Goal: Information Seeking & Learning: Learn about a topic

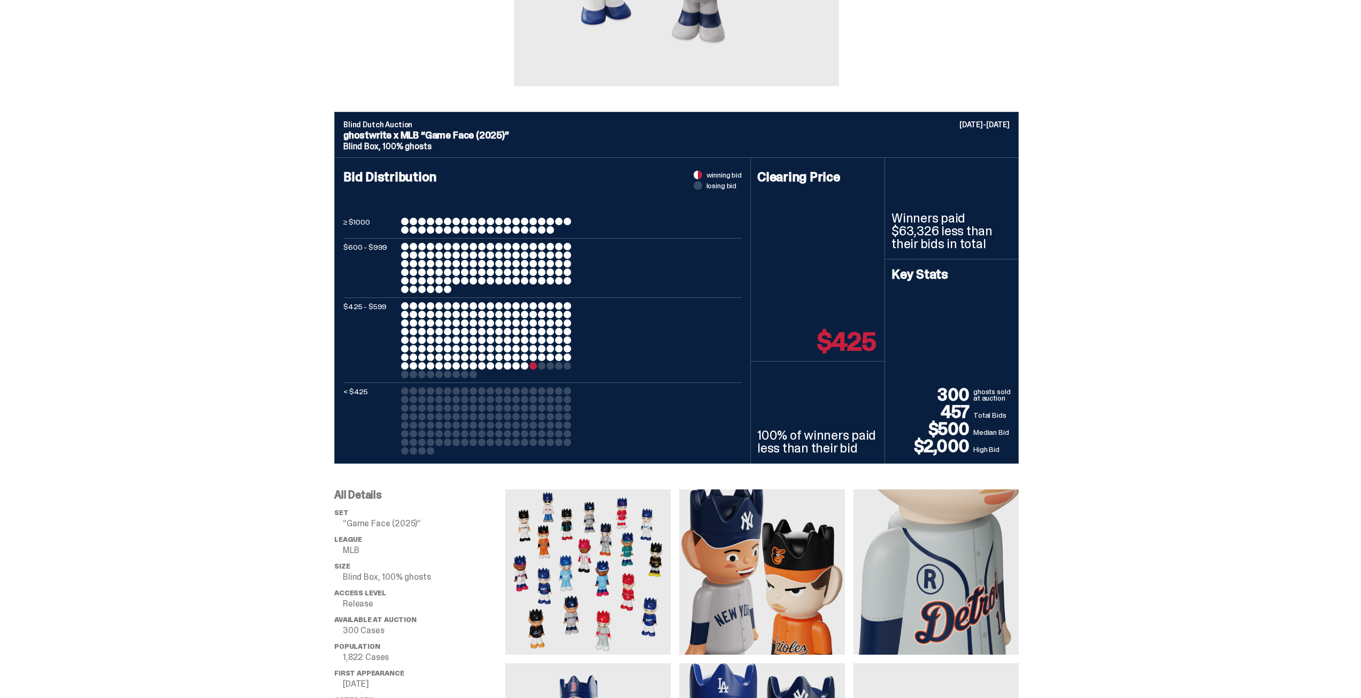
scroll to position [535, 0]
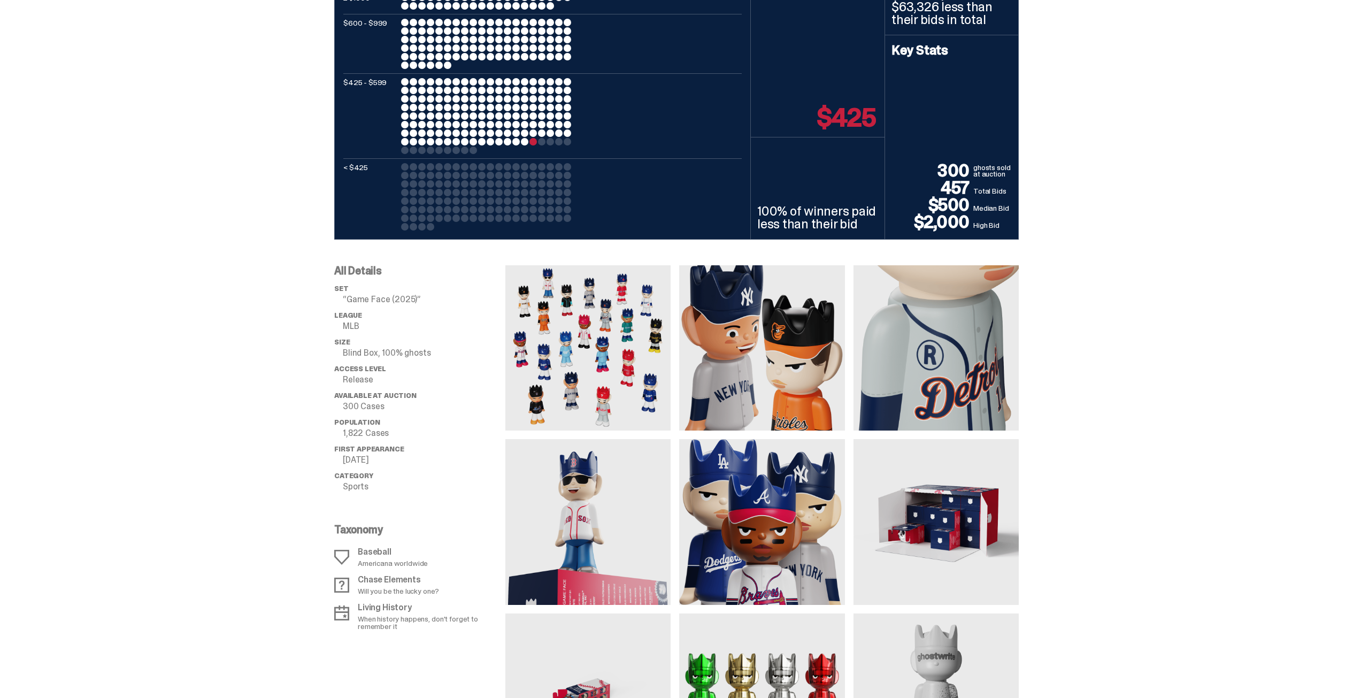
click at [367, 459] on p "[DATE]" at bounding box center [424, 460] width 163 height 9
click at [356, 487] on p "Sports" at bounding box center [424, 486] width 163 height 9
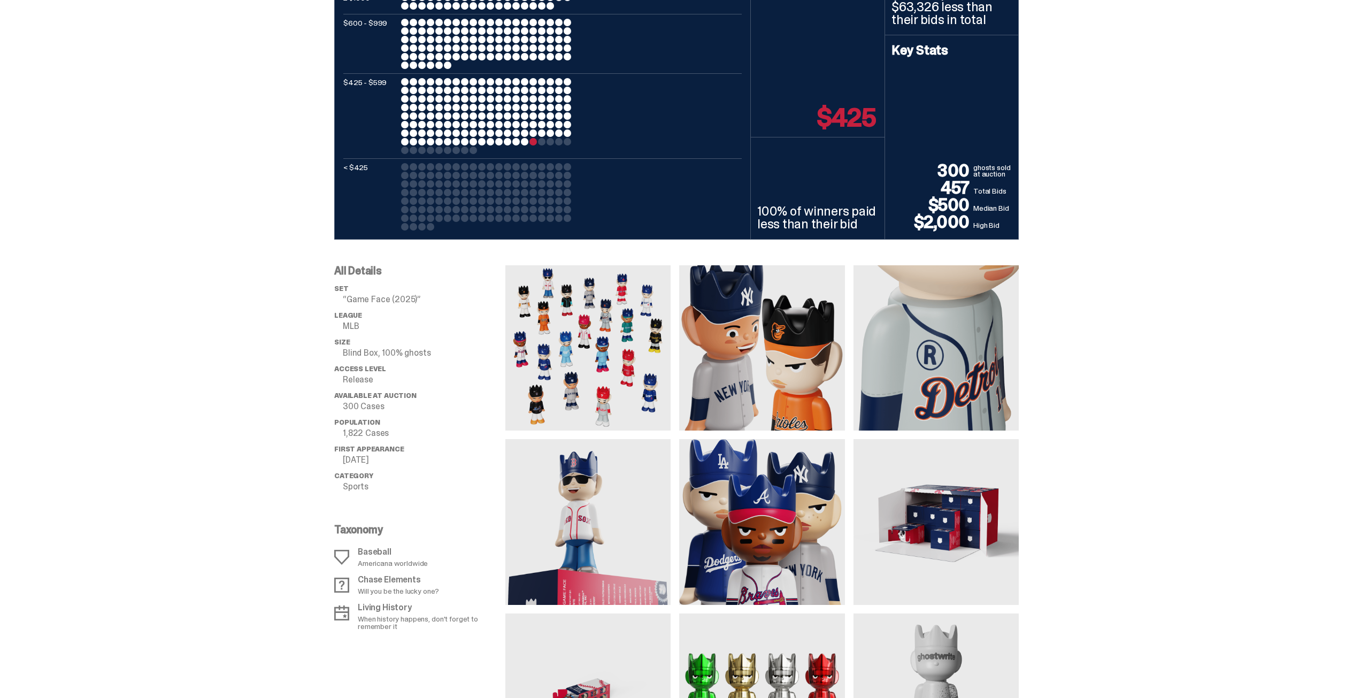
click at [263, 460] on div "All Details set “Game Face (2025)” League MLB Size Blind Box, 100% ghosts Acces…" at bounding box center [676, 509] width 1353 height 539
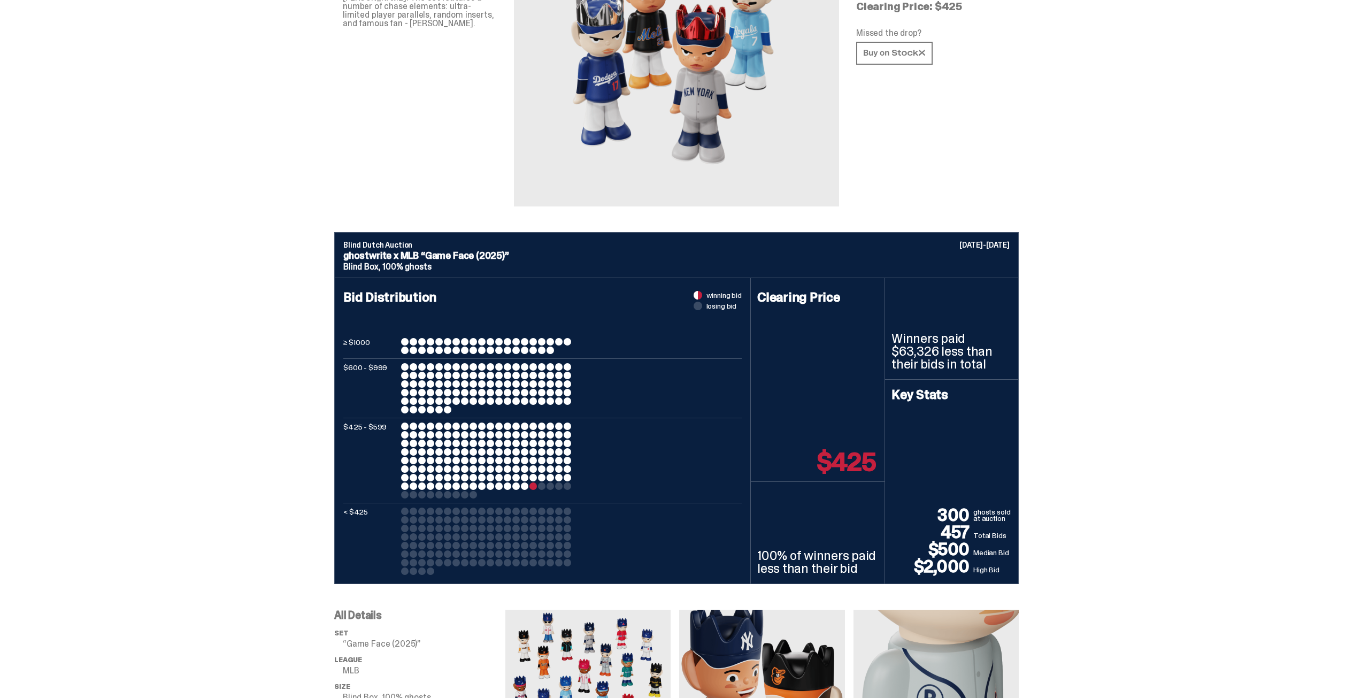
scroll to position [0, 0]
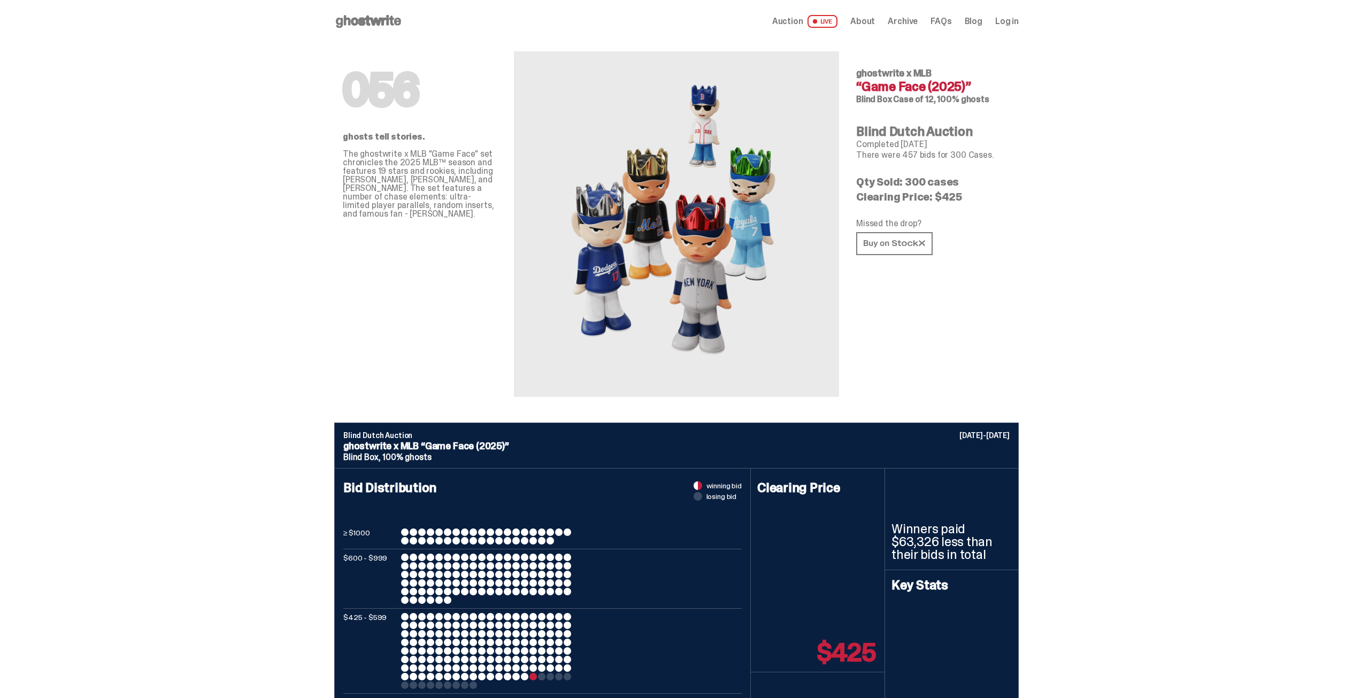
click at [803, 21] on span "Auction" at bounding box center [787, 21] width 31 height 9
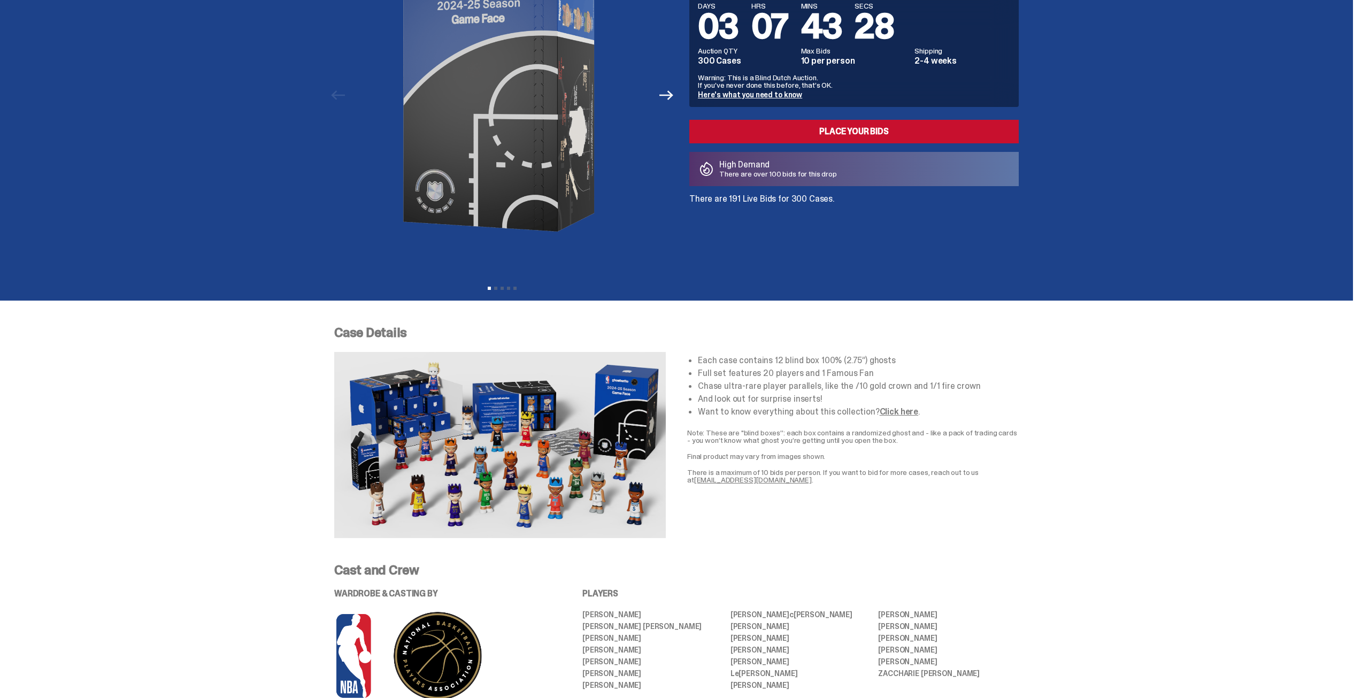
scroll to position [160, 0]
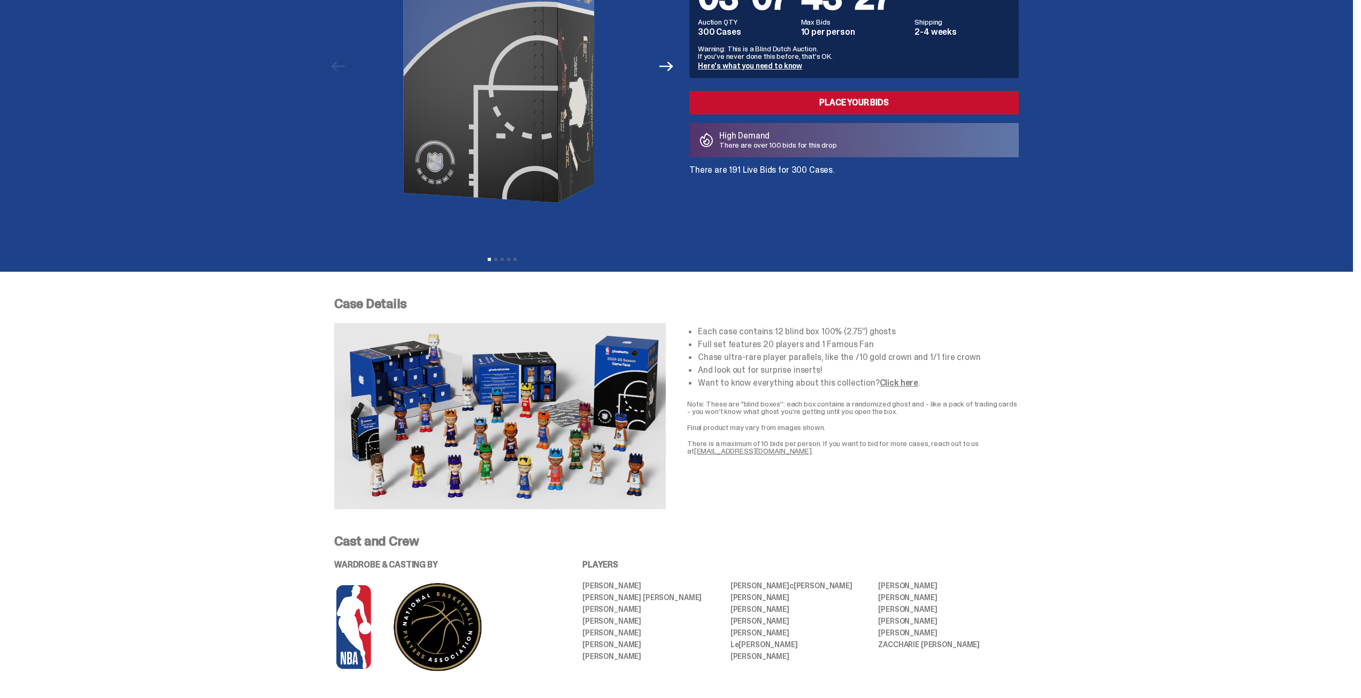
click at [797, 334] on li "Each case contains 12 blind box 100% (2.75”) ghosts" at bounding box center [858, 331] width 321 height 9
click at [785, 344] on li "Full set features 20 players and 1 Famous Fan" at bounding box center [858, 344] width 321 height 9
click at [785, 345] on li "Full set features 20 players and 1 Famous Fan" at bounding box center [858, 344] width 321 height 9
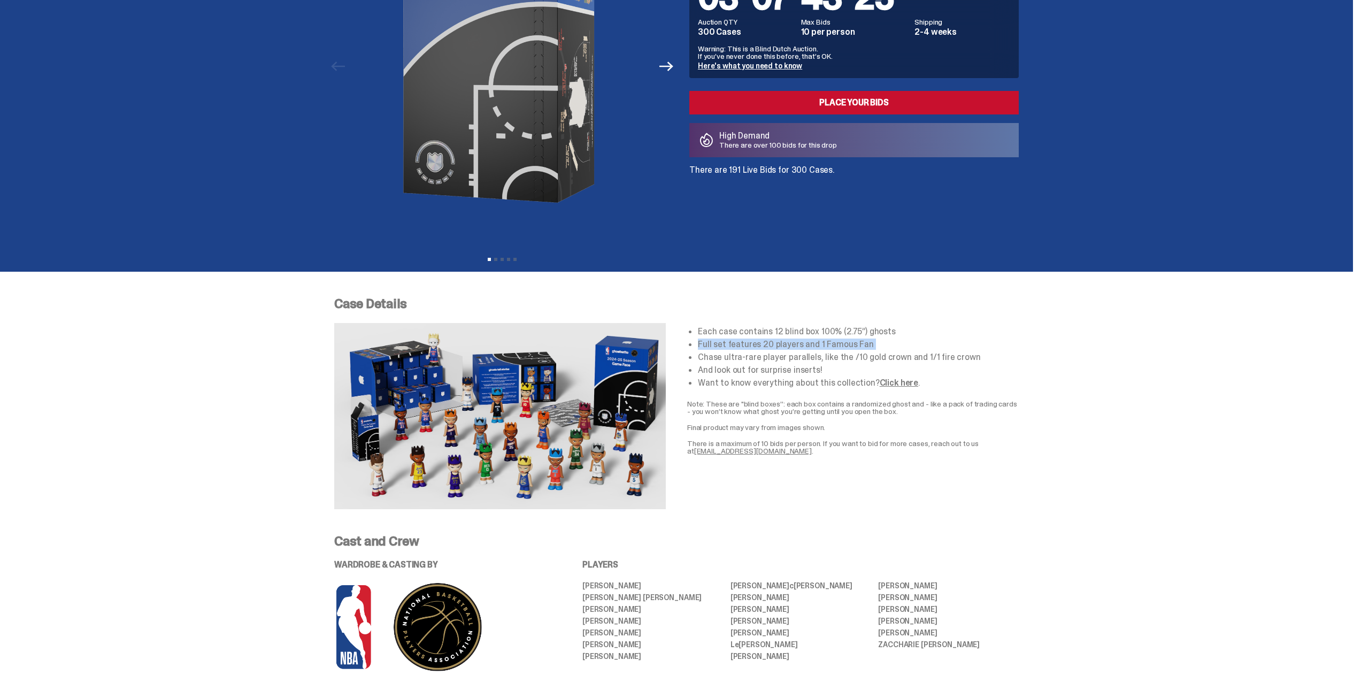
click at [785, 345] on li "Full set features 20 players and 1 Famous Fan" at bounding box center [858, 344] width 321 height 9
click at [799, 355] on li "Chase ultra-rare player parallels, like the /10 gold crown and 1/1 fire crown" at bounding box center [858, 357] width 321 height 9
click at [769, 337] on ul "Each case contains 12 blind box 100% (2.75”) ghosts Full set features 20 player…" at bounding box center [858, 357] width 321 height 60
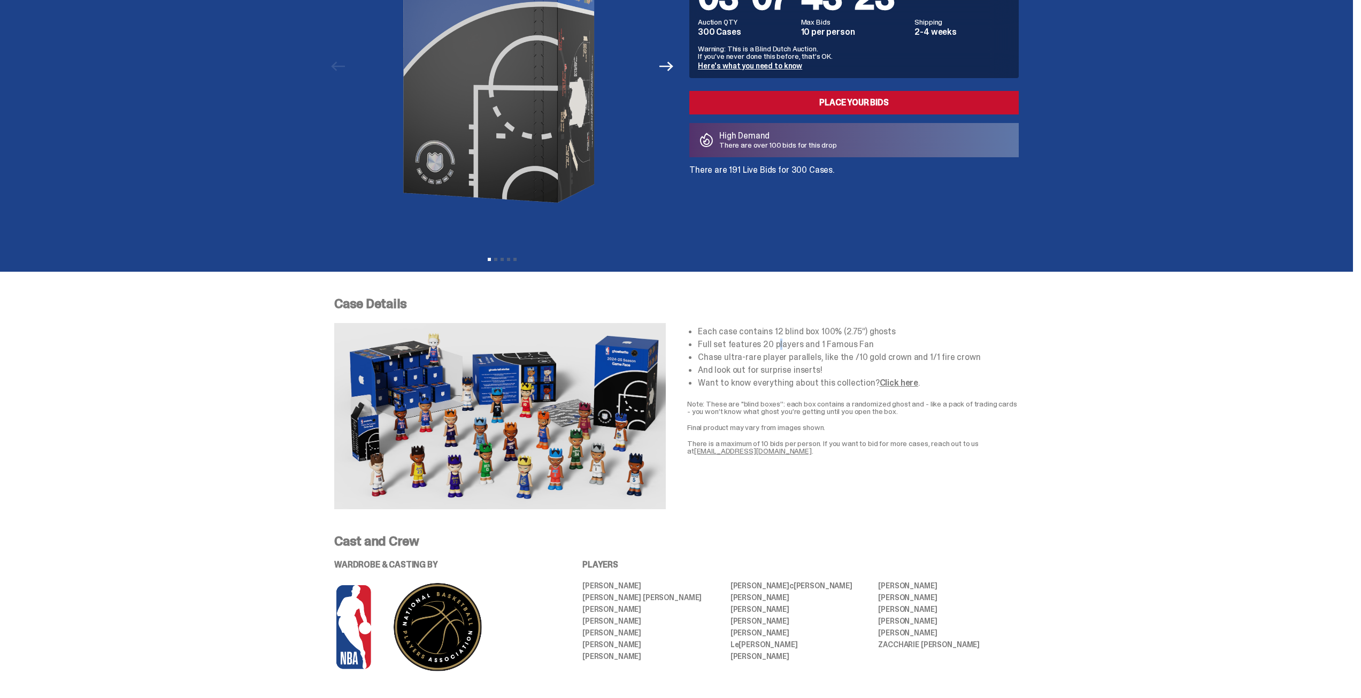
click at [780, 341] on li "Full set features 20 players and 1 Famous Fan" at bounding box center [858, 344] width 321 height 9
click at [747, 343] on li "Full set features 20 players and 1 Famous Fan" at bounding box center [858, 344] width 321 height 9
drag, startPoint x: 722, startPoint y: 358, endPoint x: 863, endPoint y: 357, distance: 140.6
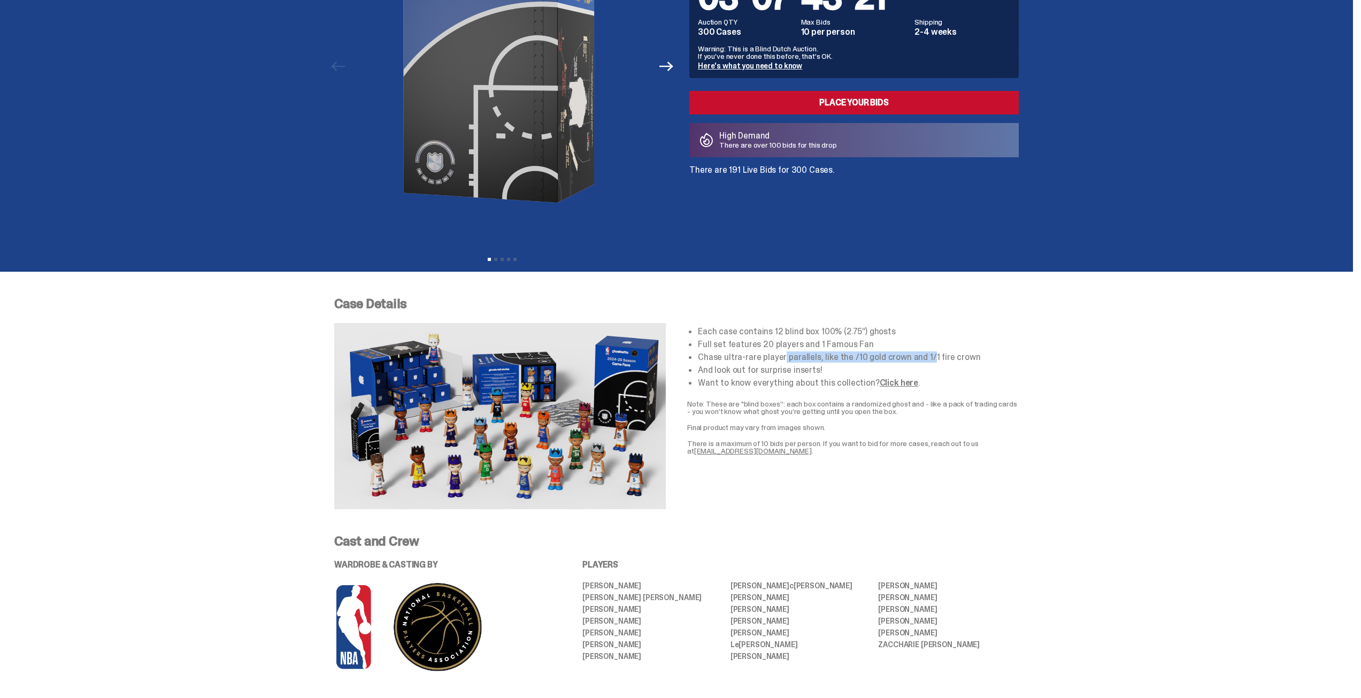
click at [858, 357] on li "Chase ultra-rare player parallels, like the /10 gold crown and 1/1 fire crown" at bounding box center [858, 357] width 321 height 9
click at [863, 357] on li "Chase ultra-rare player parallels, like the /10 gold crown and 1/1 fire crown" at bounding box center [858, 357] width 321 height 9
click at [748, 367] on li "And look out for surprise inserts!" at bounding box center [858, 370] width 321 height 9
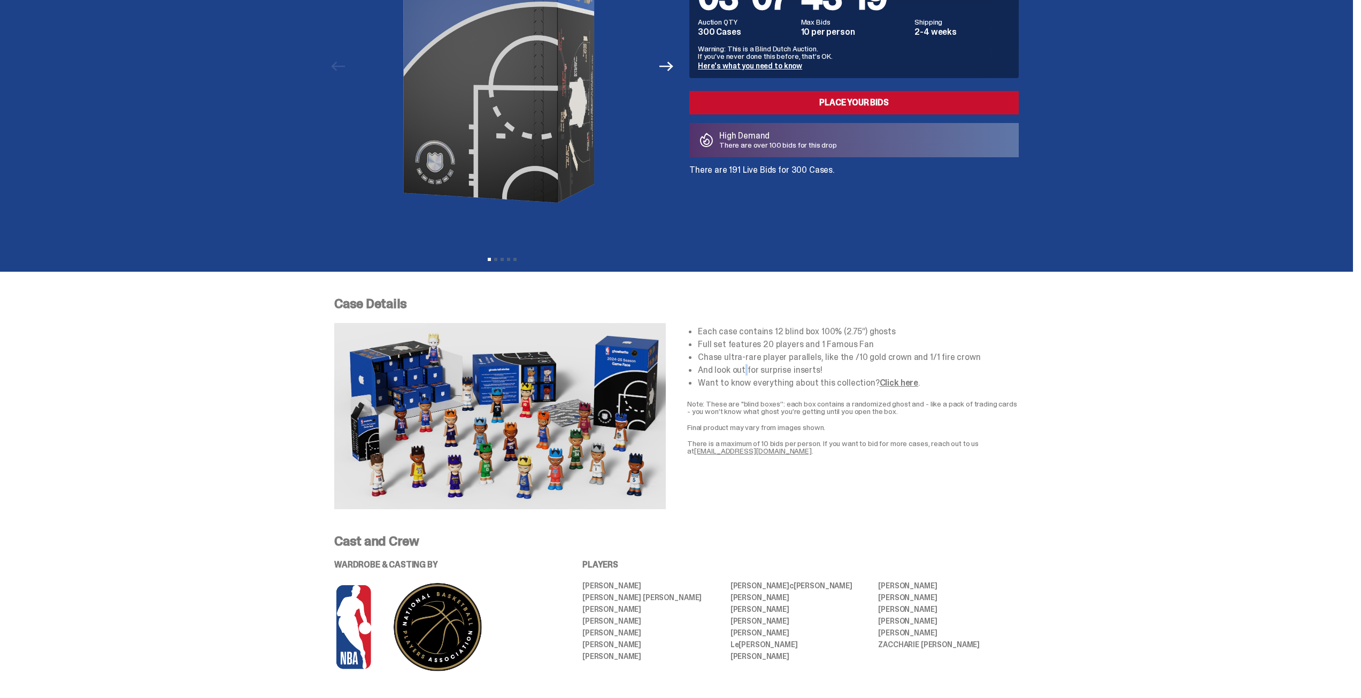
click at [748, 366] on li "And look out for surprise inserts!" at bounding box center [858, 370] width 321 height 9
click at [806, 380] on li "Want to know everything about this collection? Click here ." at bounding box center [858, 383] width 321 height 9
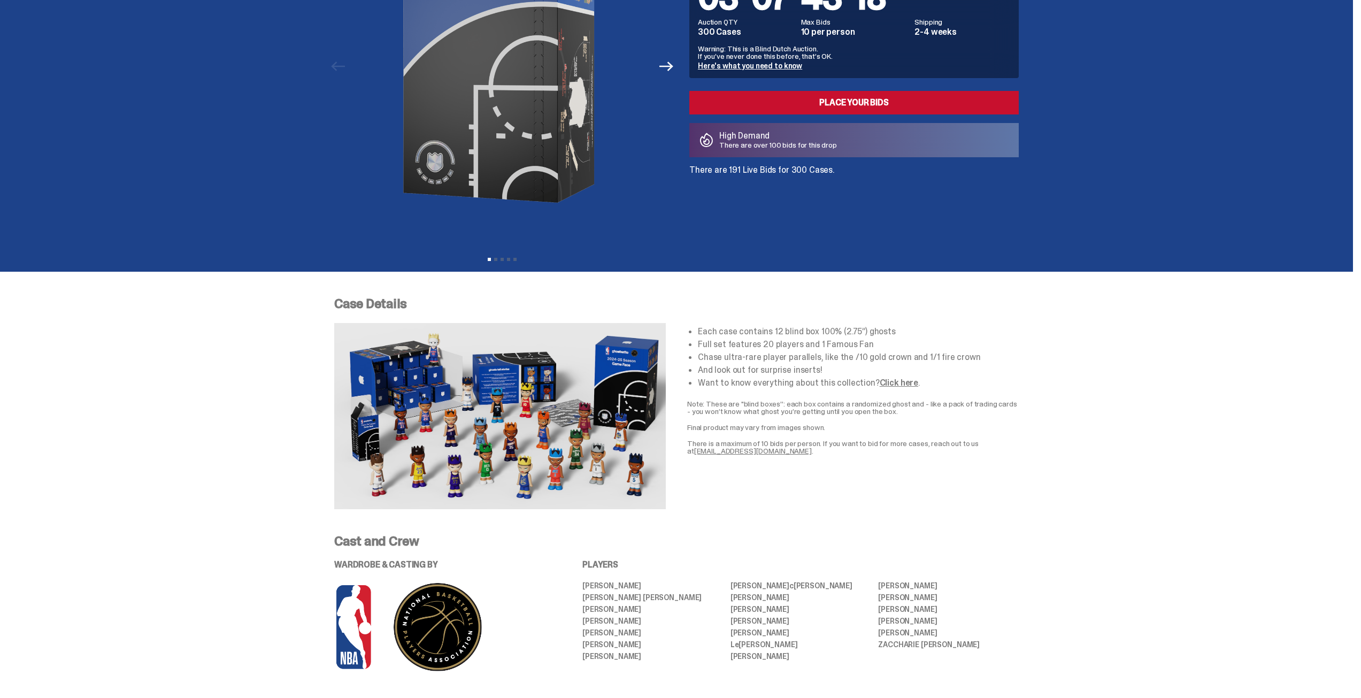
click at [745, 364] on ul "Each case contains 12 blind box 100% (2.75”) ghosts Full set features 20 player…" at bounding box center [858, 357] width 321 height 60
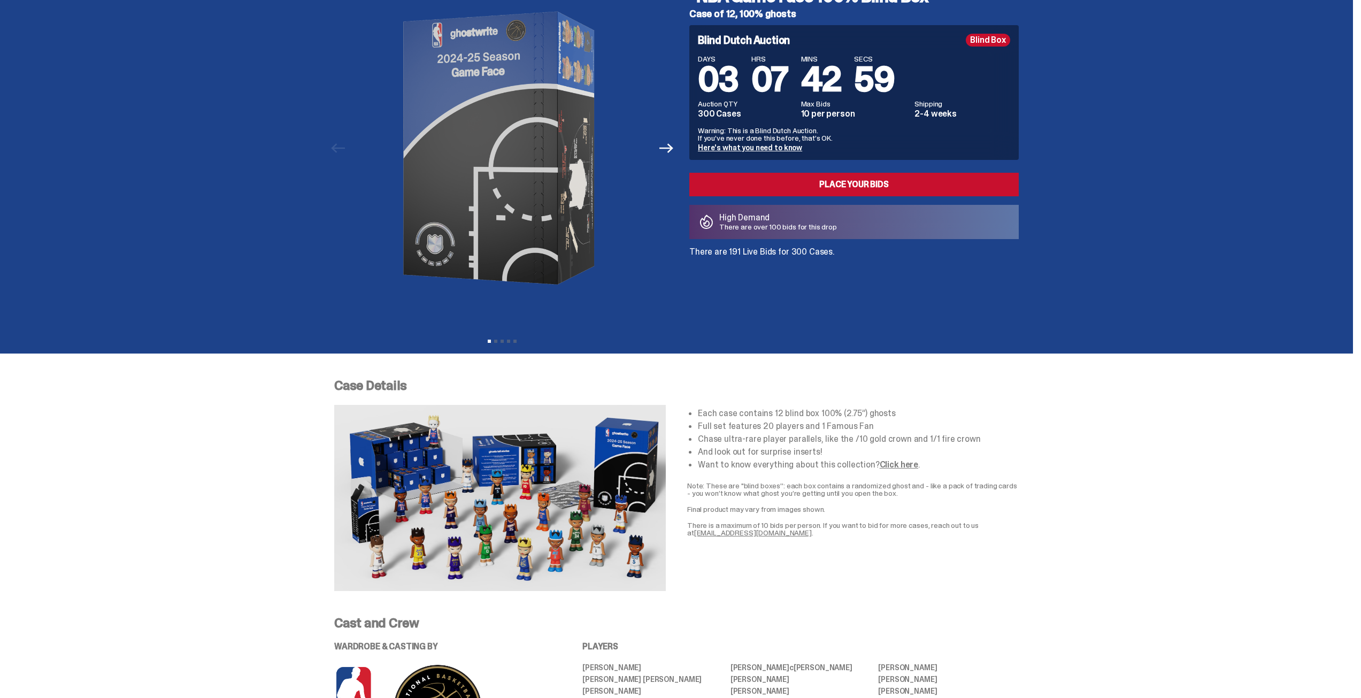
scroll to position [0, 0]
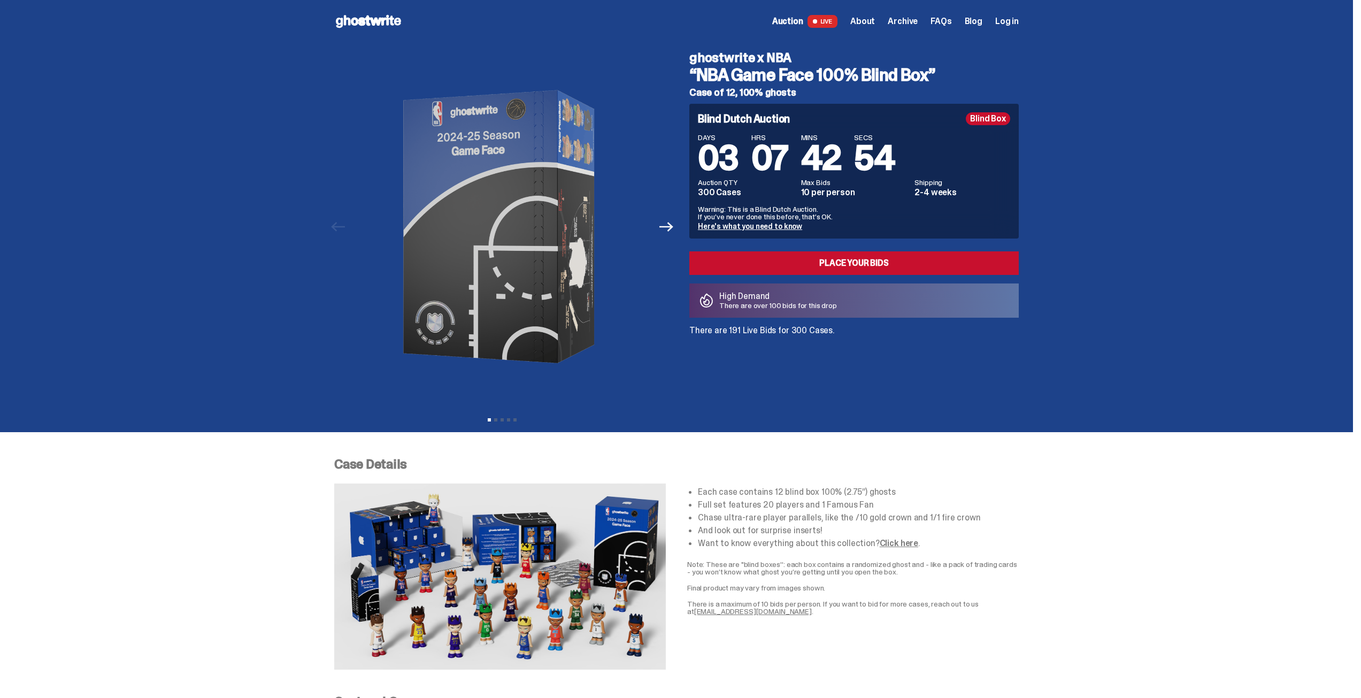
click at [906, 22] on span "Archive" at bounding box center [903, 21] width 30 height 9
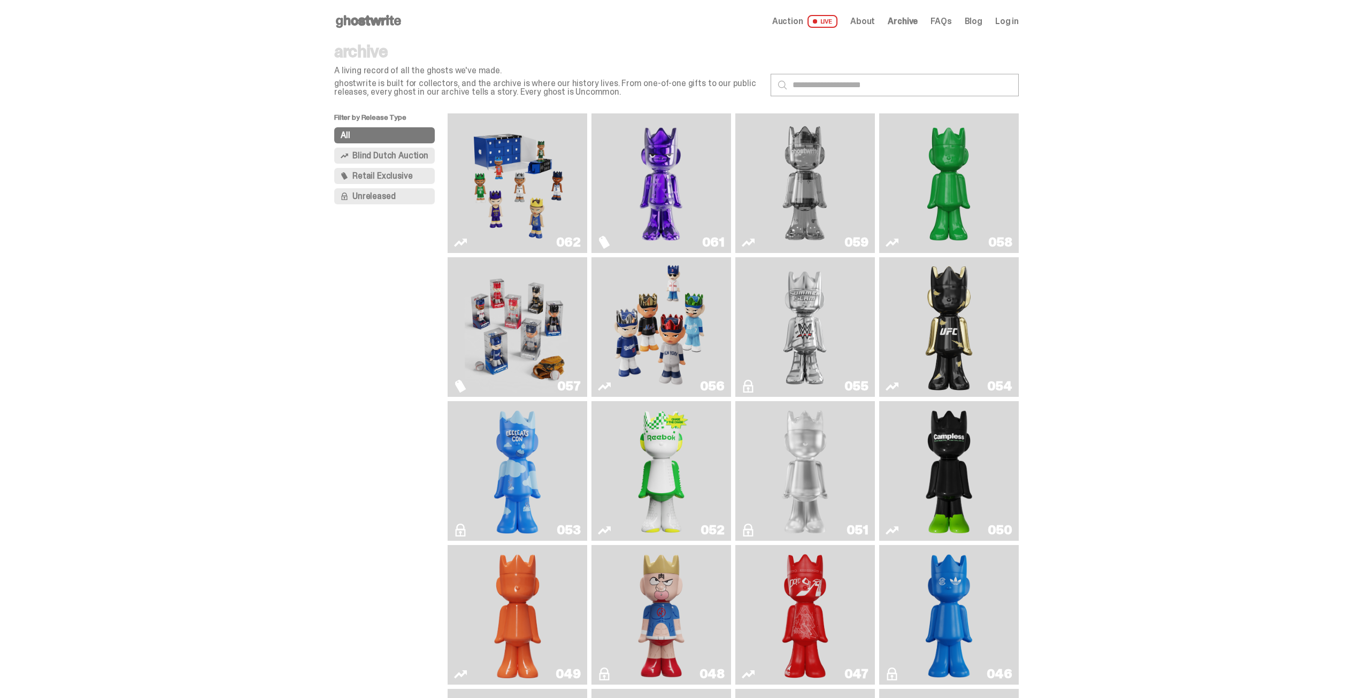
click at [381, 152] on span "Blind Dutch Auction" at bounding box center [390, 155] width 76 height 9
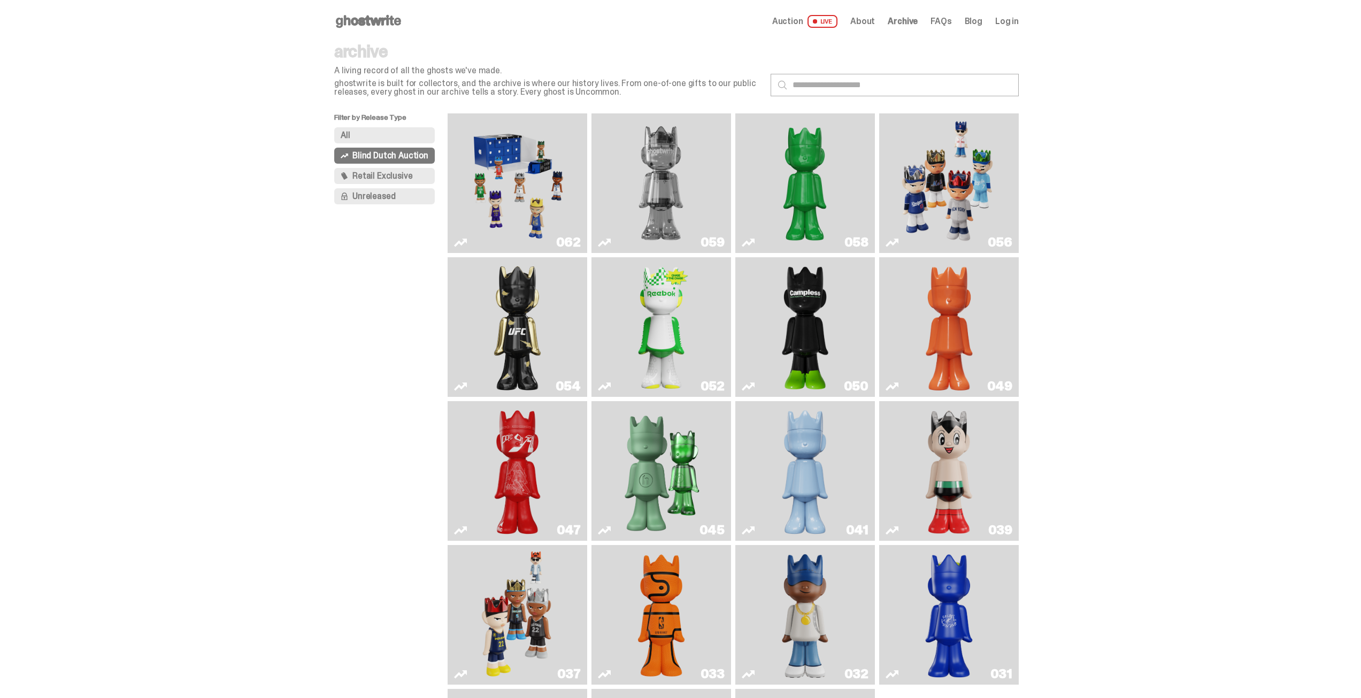
click at [950, 176] on img "Game Face (2025)" at bounding box center [948, 183] width 105 height 131
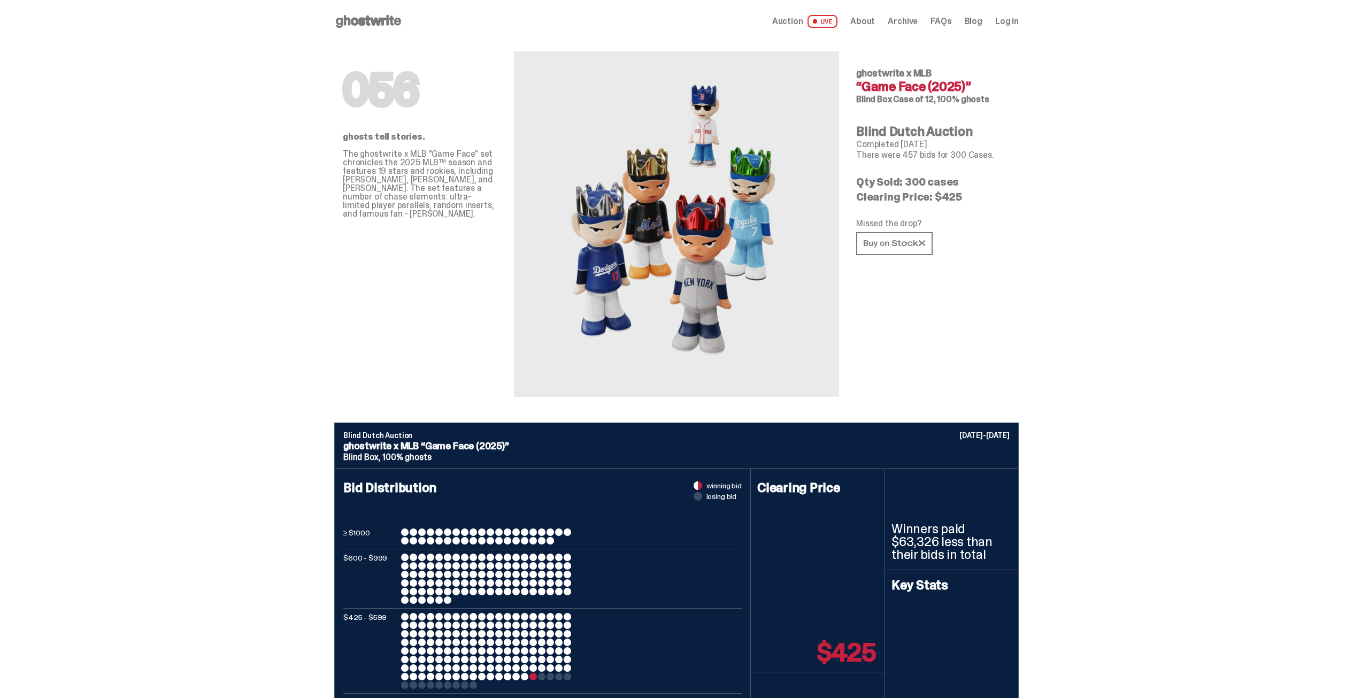
click at [908, 186] on p "Qty Sold: 300 cases" at bounding box center [933, 181] width 154 height 11
click at [917, 201] on p "Clearing Price: $425" at bounding box center [933, 196] width 154 height 11
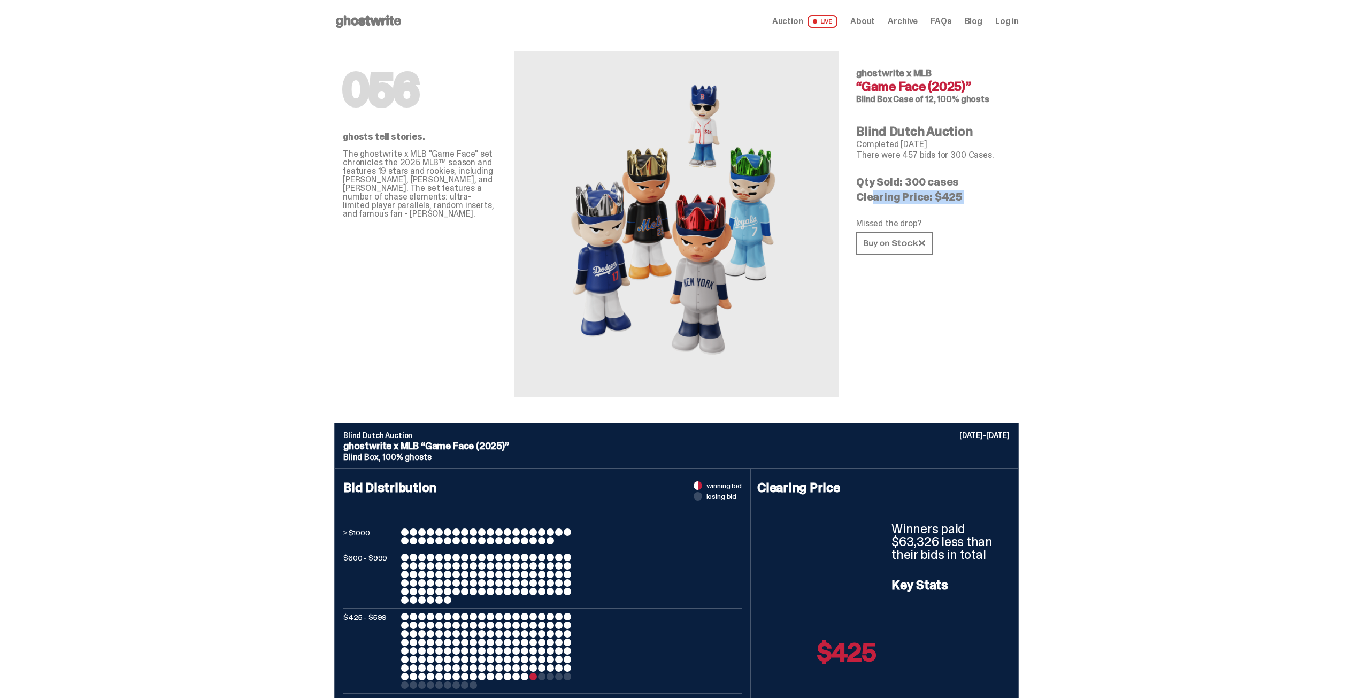
click at [917, 201] on p "Clearing Price: $425" at bounding box center [933, 196] width 154 height 11
click at [943, 196] on p "Clearing Price: $425" at bounding box center [933, 196] width 154 height 11
click at [802, 18] on span "Auction" at bounding box center [787, 21] width 31 height 9
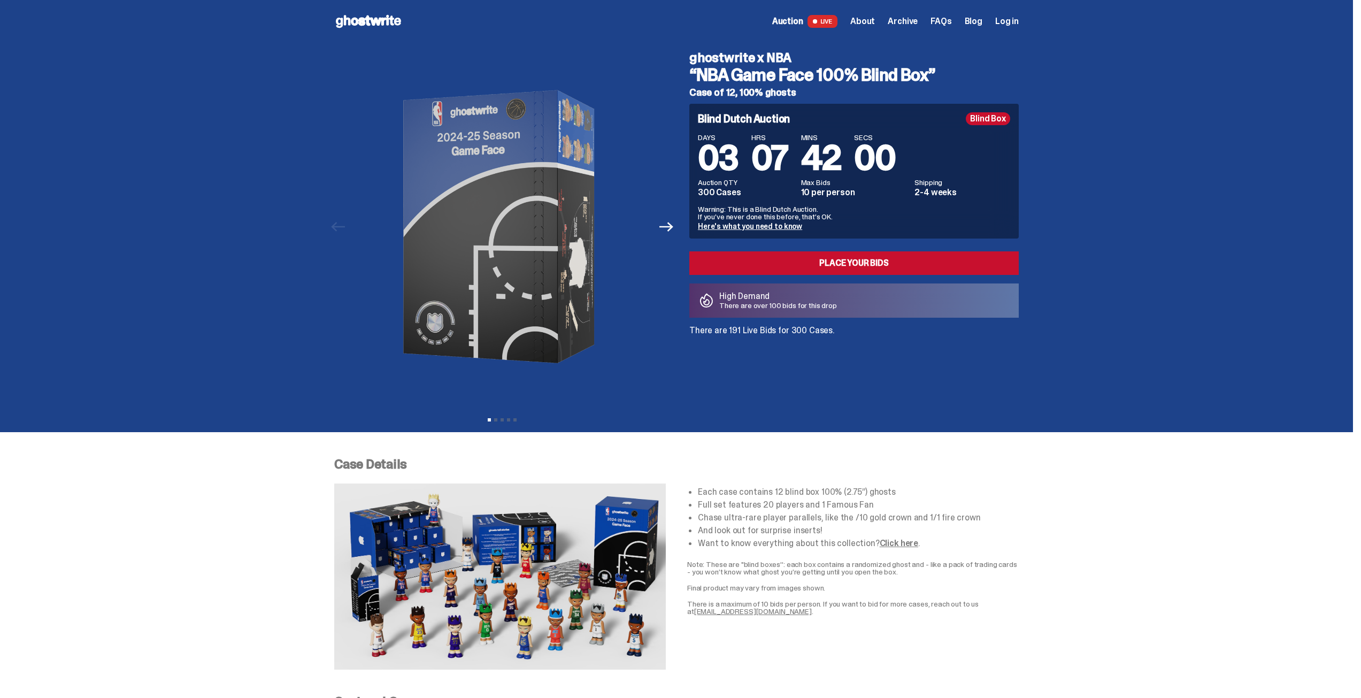
click at [739, 90] on h5 "Case of 12, 100% ghosts" at bounding box center [853, 93] width 329 height 10
click at [722, 94] on h5 "Case of 12, 100% ghosts" at bounding box center [853, 93] width 329 height 10
click at [673, 226] on icon "Next" at bounding box center [666, 227] width 14 height 10
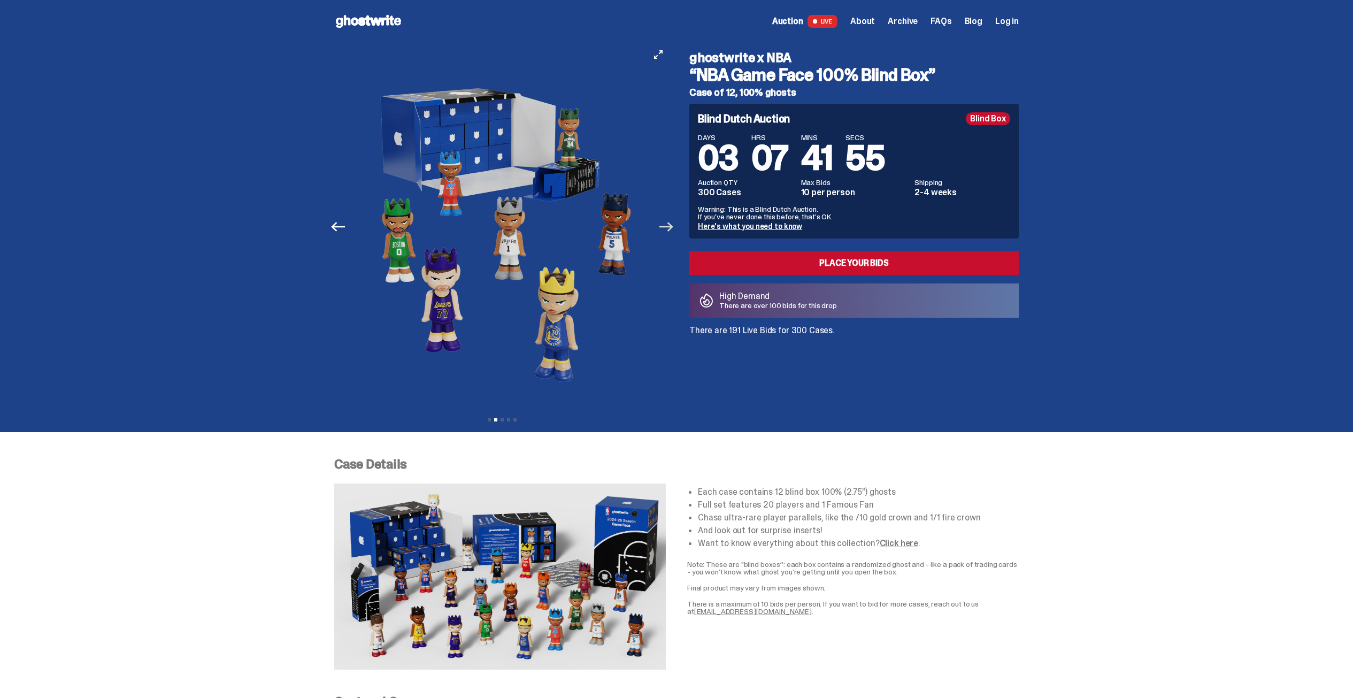
click at [669, 227] on icon "Next" at bounding box center [666, 227] width 14 height 10
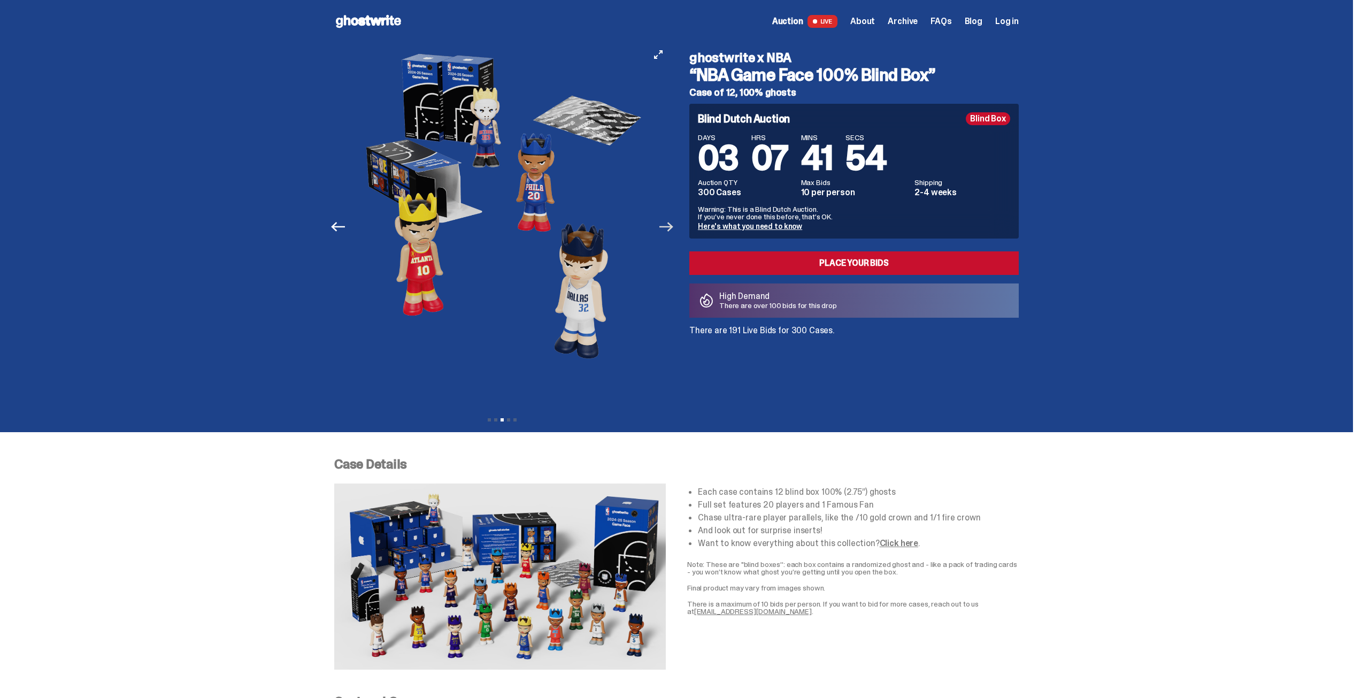
click at [669, 227] on icon "Next" at bounding box center [666, 227] width 14 height 10
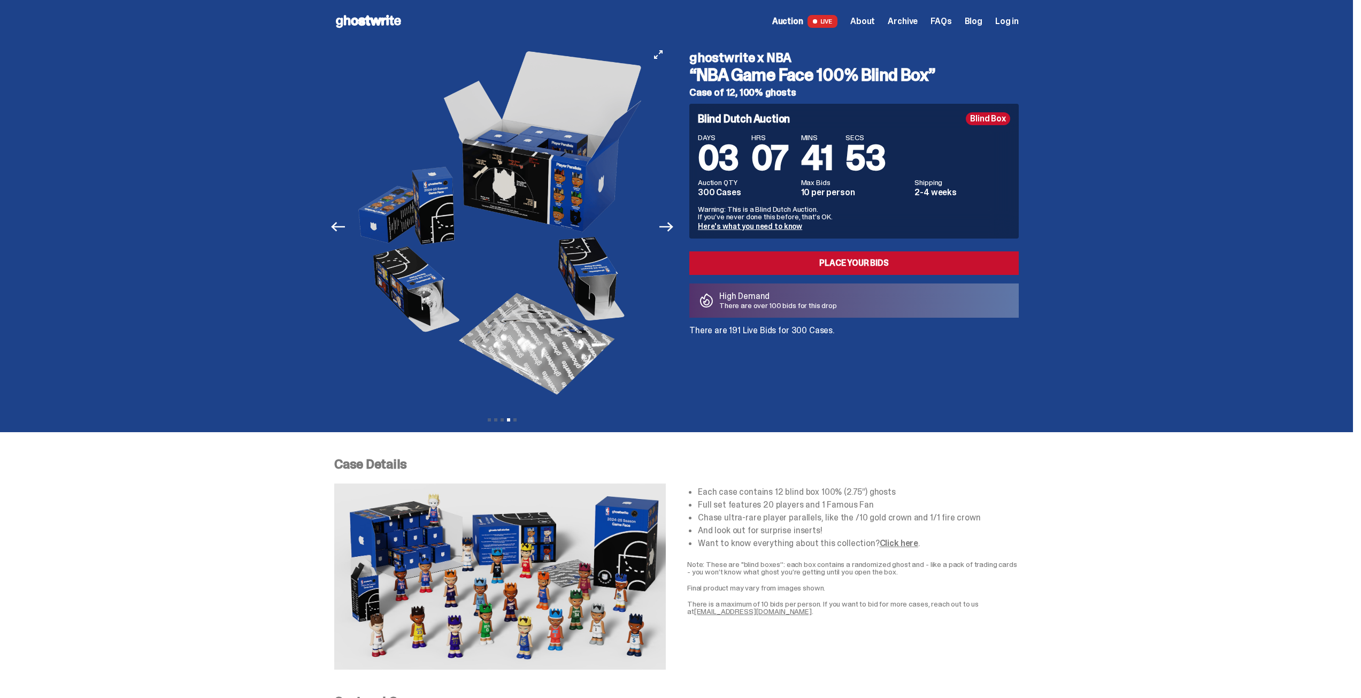
click at [669, 228] on icon "Next" at bounding box center [666, 227] width 14 height 14
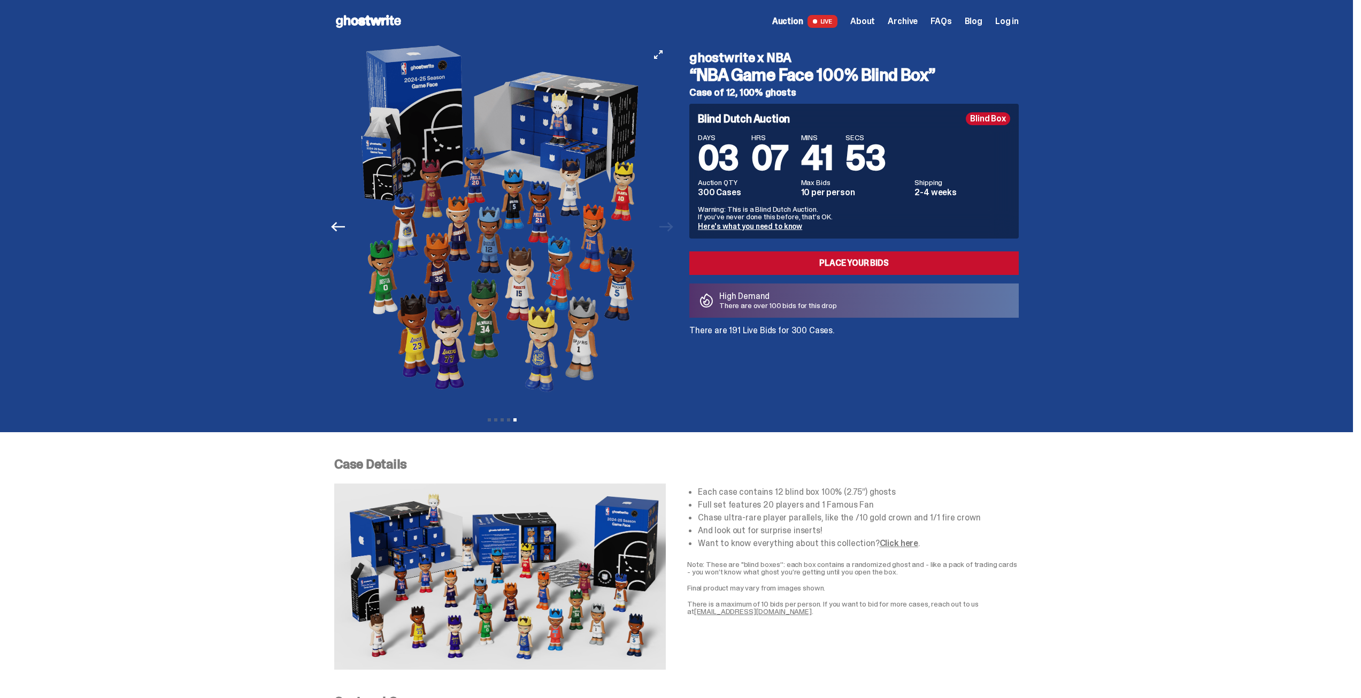
click at [669, 228] on div at bounding box center [502, 227] width 336 height 368
